Goal: Task Accomplishment & Management: Use online tool/utility

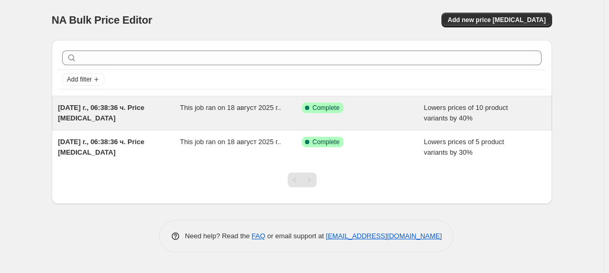
click at [230, 107] on span "This job ran on 18 август 2025 г.." at bounding box center [230, 108] width 101 height 8
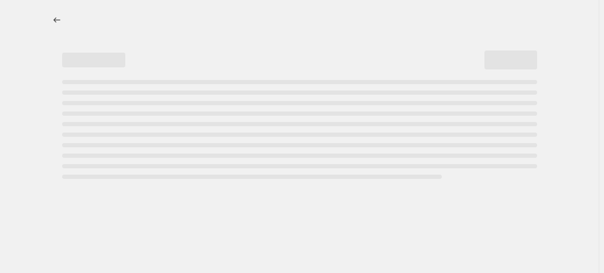
select select "percentage"
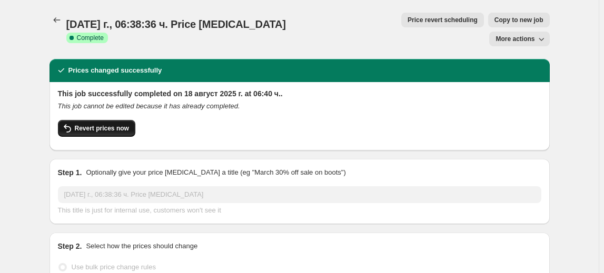
click at [112, 124] on span "Revert prices now" at bounding box center [102, 128] width 54 height 8
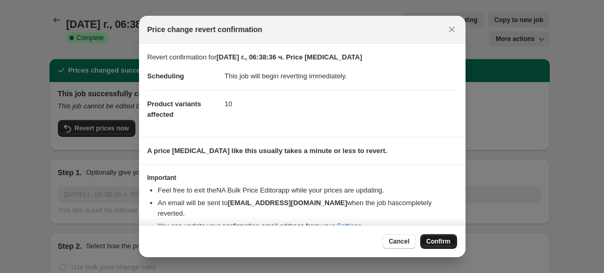
drag, startPoint x: 434, startPoint y: 240, endPoint x: 427, endPoint y: 224, distance: 17.0
click at [434, 240] on span "Confirm" at bounding box center [439, 242] width 24 height 8
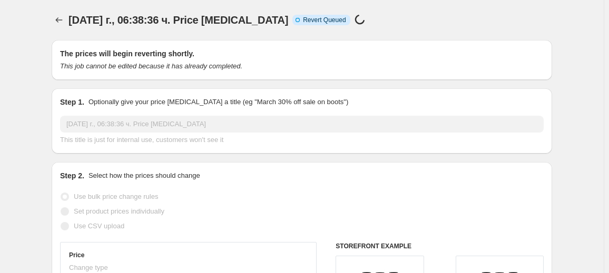
select select "percentage"
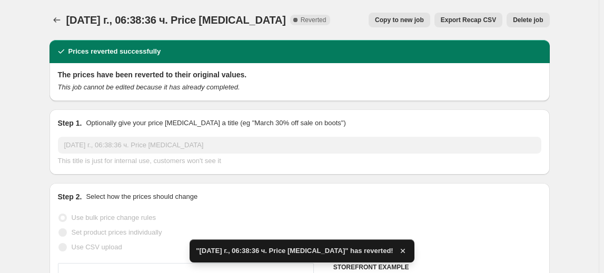
click at [532, 19] on span "Delete job" at bounding box center [528, 20] width 30 height 8
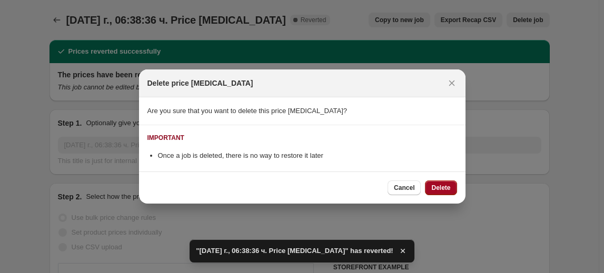
click at [447, 184] on span "Delete" at bounding box center [441, 188] width 19 height 8
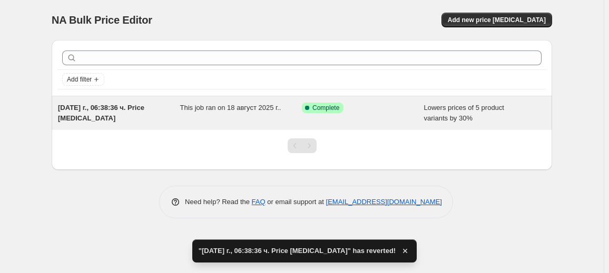
click at [270, 114] on div "This job ran on 18 август 2025 г.." at bounding box center [241, 113] width 122 height 21
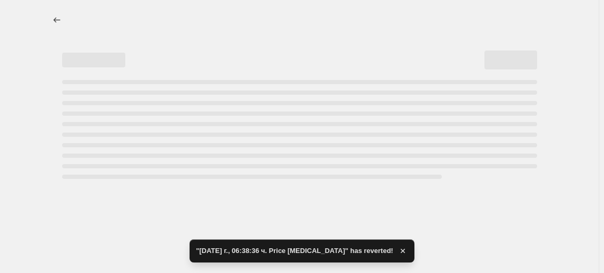
select select "percentage"
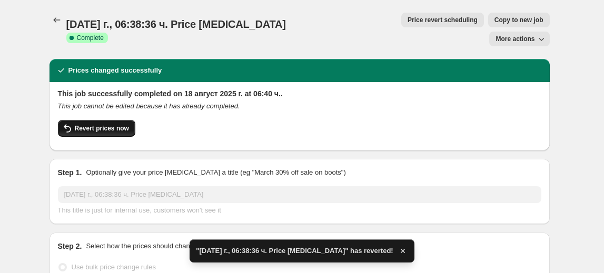
click at [78, 124] on span "Revert prices now" at bounding box center [102, 128] width 54 height 8
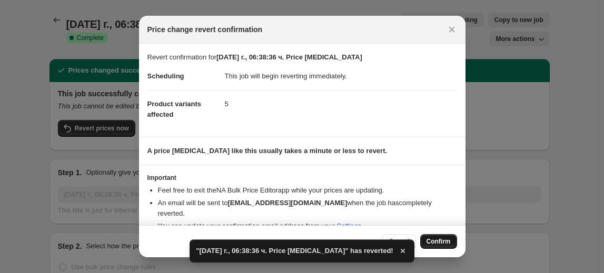
click at [450, 238] on button "Confirm" at bounding box center [439, 241] width 37 height 15
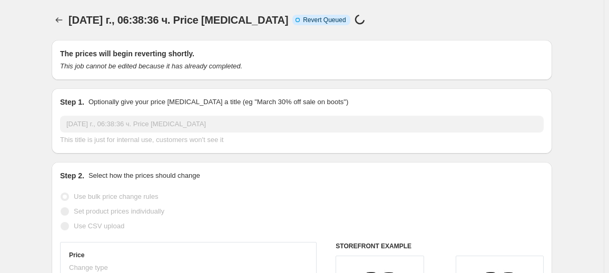
select select "percentage"
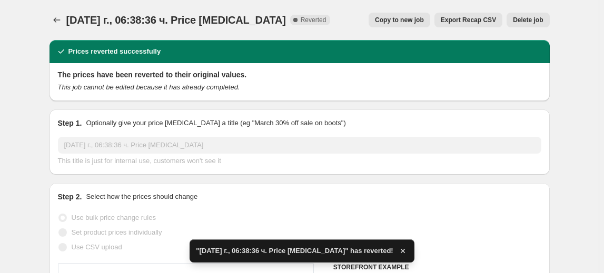
click at [530, 19] on span "Delete job" at bounding box center [528, 20] width 30 height 8
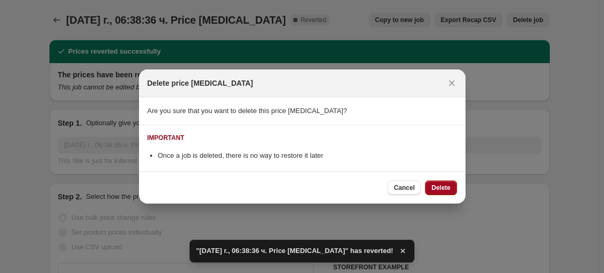
click at [443, 184] on span "Delete" at bounding box center [441, 188] width 19 height 8
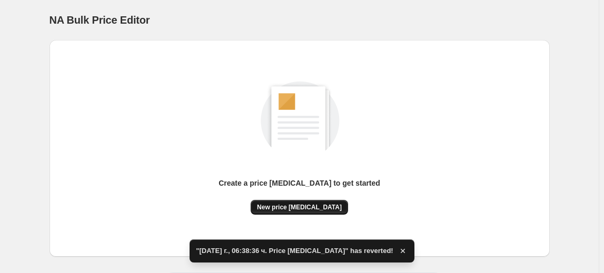
click at [320, 210] on span "New price change job" at bounding box center [299, 207] width 85 height 8
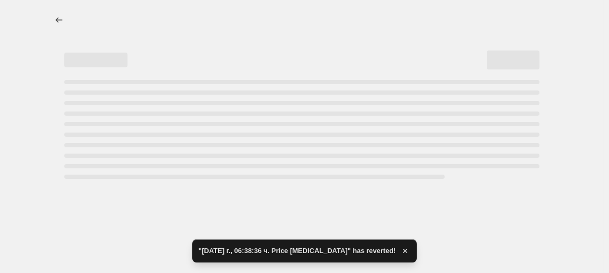
select select "percentage"
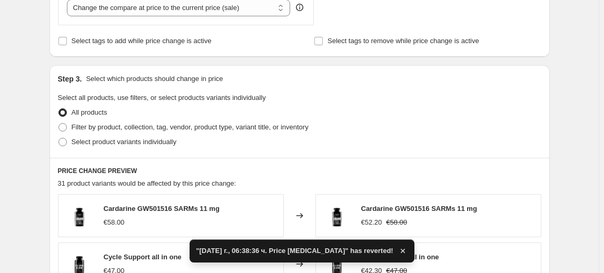
scroll to position [431, 0]
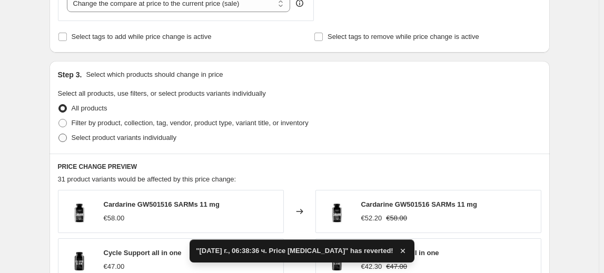
click at [122, 139] on span "Select product variants individually" at bounding box center [124, 138] width 105 height 8
click at [59, 134] on input "Select product variants individually" at bounding box center [58, 134] width 1 height 1
radio input "true"
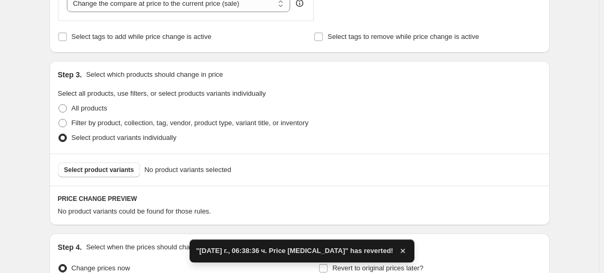
click at [97, 170] on span "Select product variants" at bounding box center [99, 170] width 70 height 8
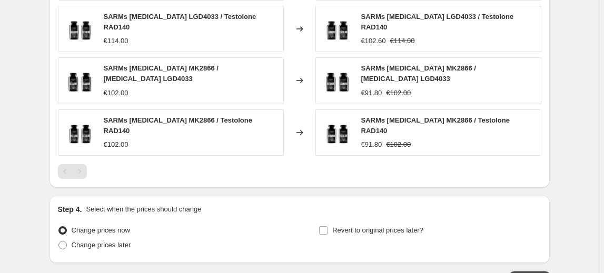
scroll to position [809, 0]
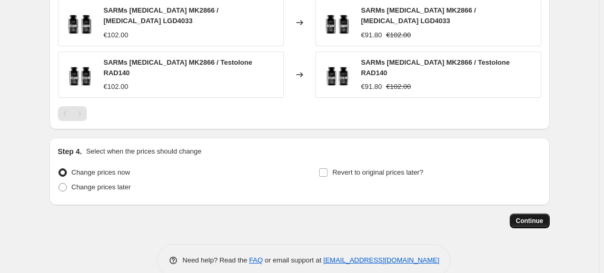
click at [527, 217] on span "Continue" at bounding box center [529, 221] width 27 height 8
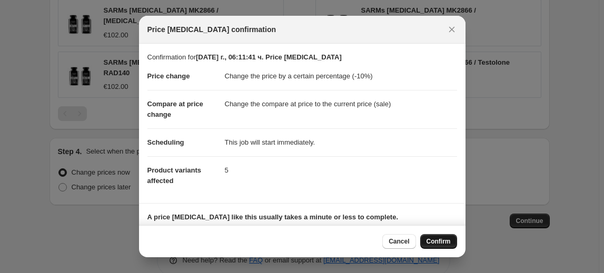
click at [447, 236] on button "Confirm" at bounding box center [439, 241] width 37 height 15
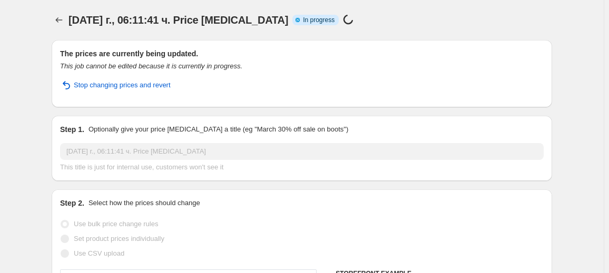
select select "percentage"
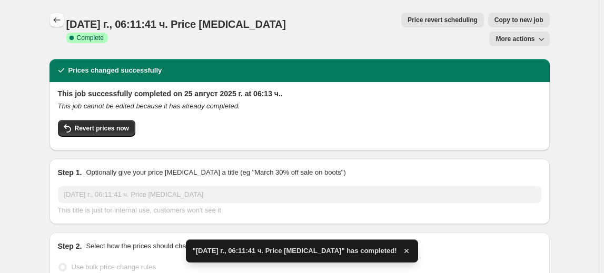
click at [57, 18] on icon "Price change jobs" at bounding box center [57, 20] width 11 height 11
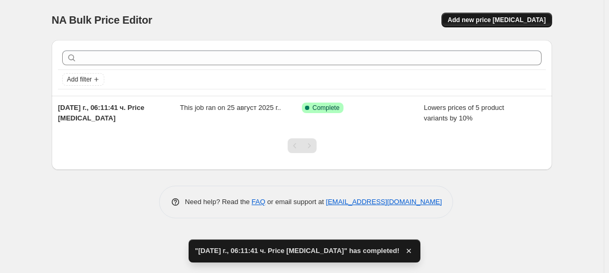
click at [486, 19] on span "Add new price change job" at bounding box center [497, 20] width 98 height 8
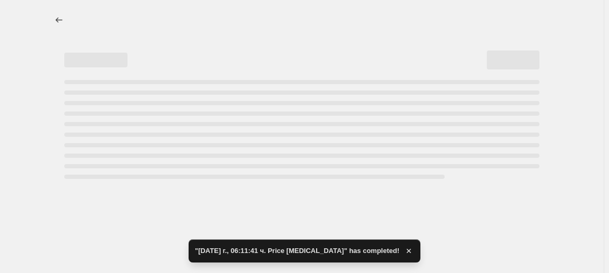
select select "percentage"
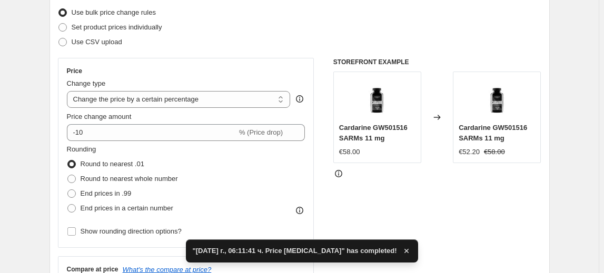
scroll to position [143, 0]
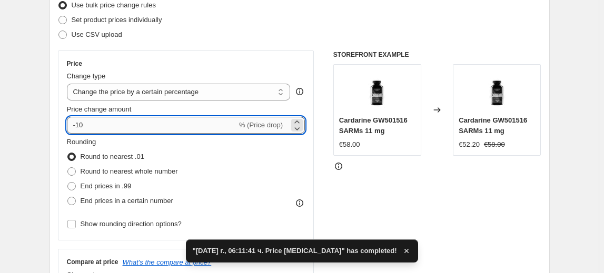
click at [83, 122] on input "-10" at bounding box center [152, 125] width 170 height 17
click at [81, 123] on input "-10" at bounding box center [152, 125] width 170 height 17
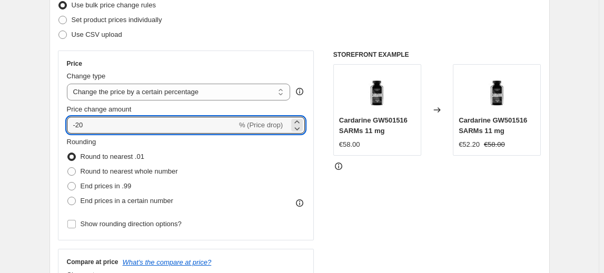
type input "-20"
click at [112, 142] on fieldset "Rounding Round to nearest .01 Round to nearest whole number End prices in .99 E…" at bounding box center [122, 173] width 111 height 72
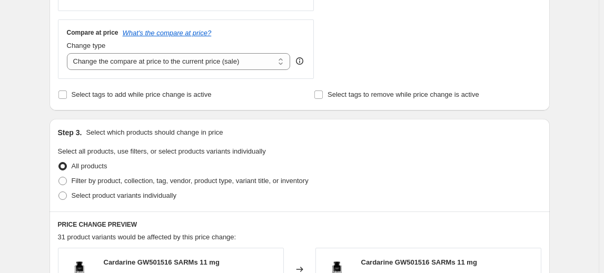
scroll to position [431, 0]
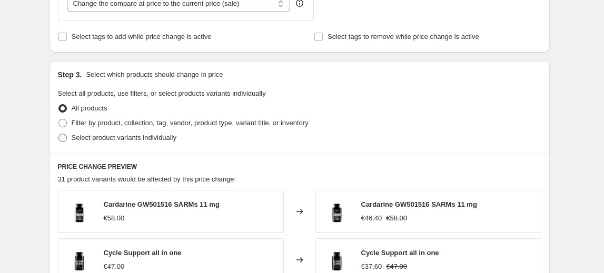
click at [153, 141] on span "Select product variants individually" at bounding box center [124, 138] width 105 height 8
click at [59, 134] on input "Select product variants individually" at bounding box center [58, 134] width 1 height 1
radio input "true"
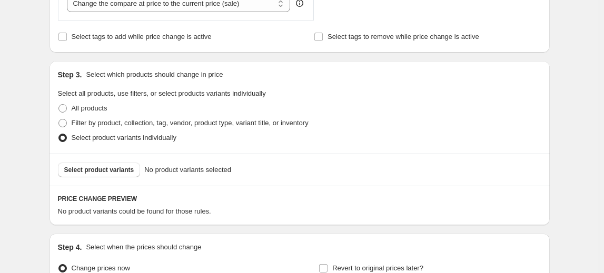
click at [108, 169] on span "Select product variants" at bounding box center [99, 170] width 70 height 8
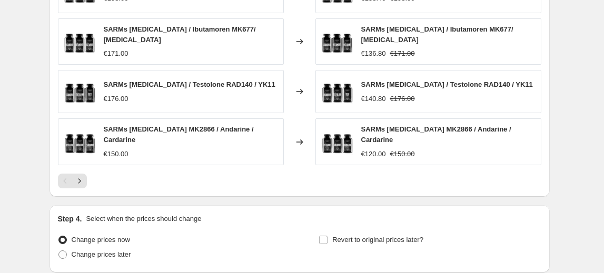
scroll to position [809, 0]
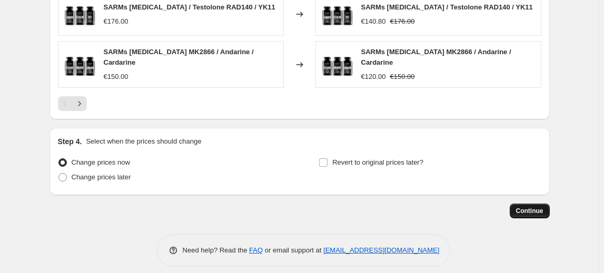
click at [523, 207] on span "Continue" at bounding box center [529, 211] width 27 height 8
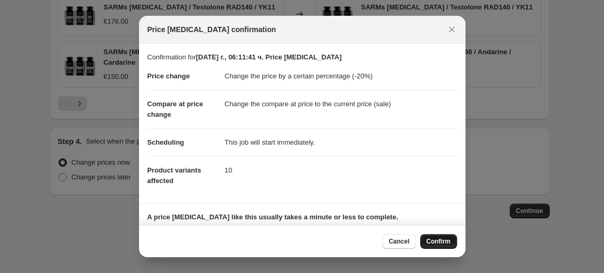
click at [438, 238] on span "Confirm" at bounding box center [439, 242] width 24 height 8
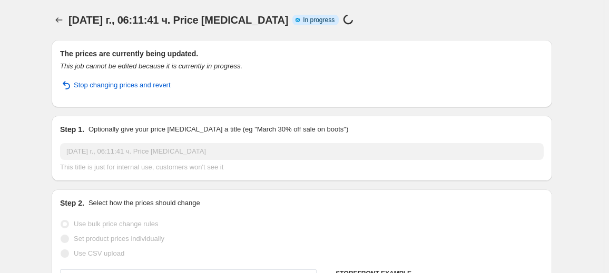
select select "percentage"
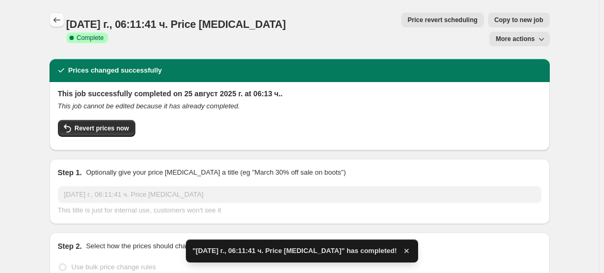
click at [61, 17] on icon "Price change jobs" at bounding box center [57, 20] width 11 height 11
